Goal: Find specific page/section: Find specific page/section

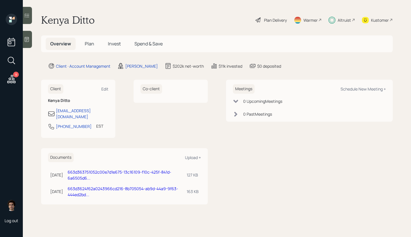
click at [89, 43] on span "Plan" at bounding box center [89, 44] width 9 height 6
